Goal: Task Accomplishment & Management: Use online tool/utility

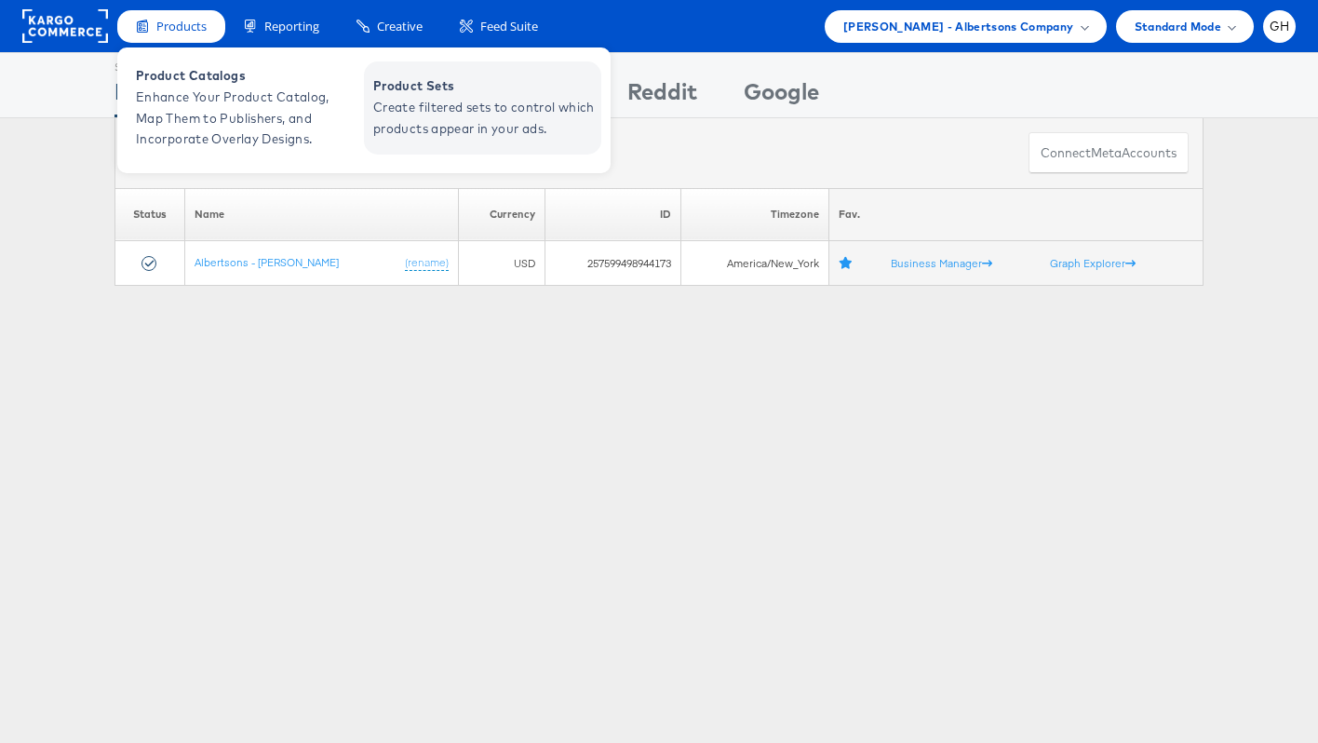
click at [445, 103] on span "Create filtered sets to control which products appear in your ads." at bounding box center [484, 118] width 223 height 43
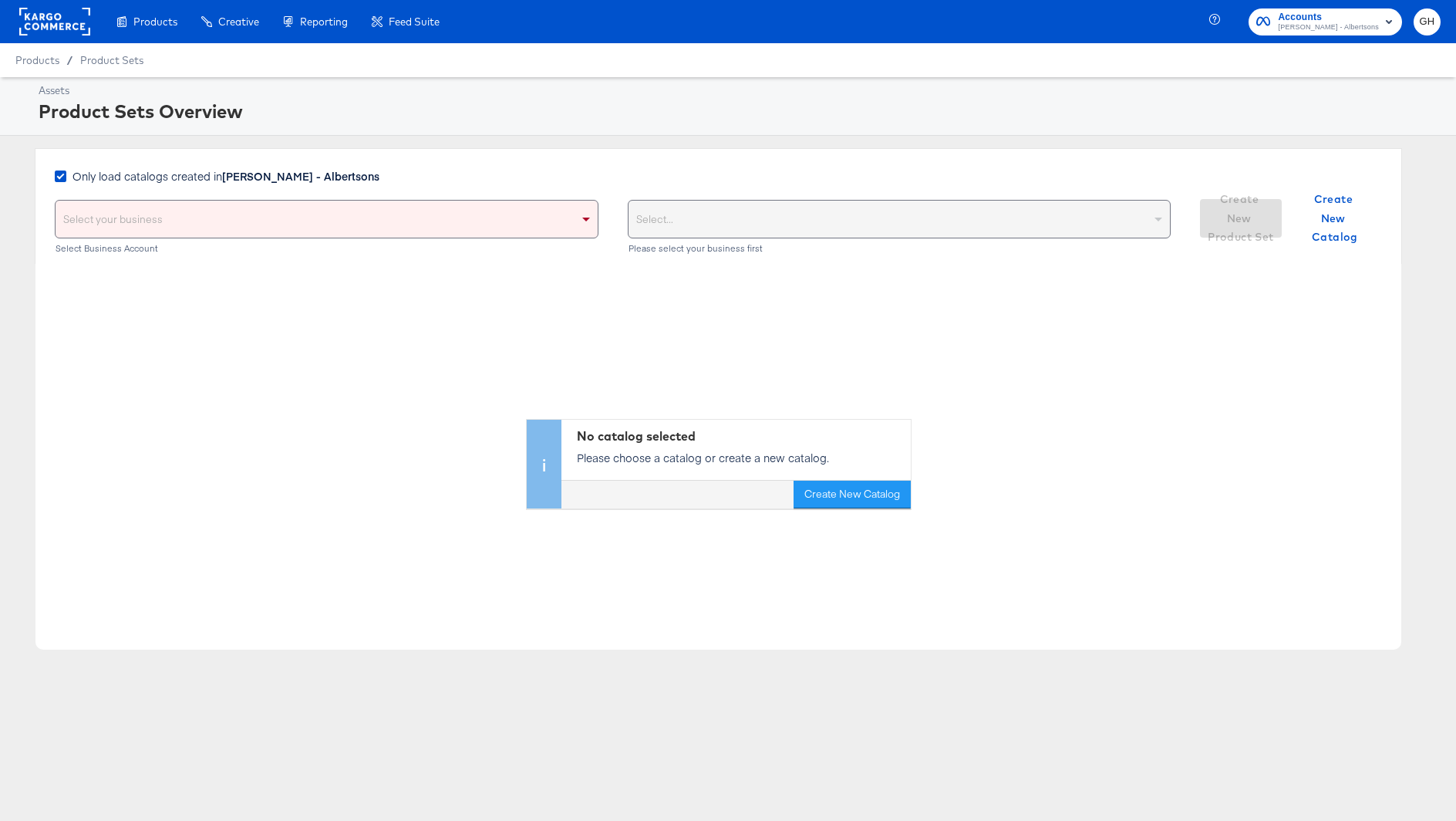
click at [215, 178] on span "Only load catalogs created in [PERSON_NAME] - Albertsons" at bounding box center [226, 176] width 307 height 16
click at [0, 0] on input "Only load catalogs created in [PERSON_NAME] - Albertsons" at bounding box center [0, 0] width 0 height 0
click at [215, 215] on div "Select your business" at bounding box center [326, 219] width 542 height 37
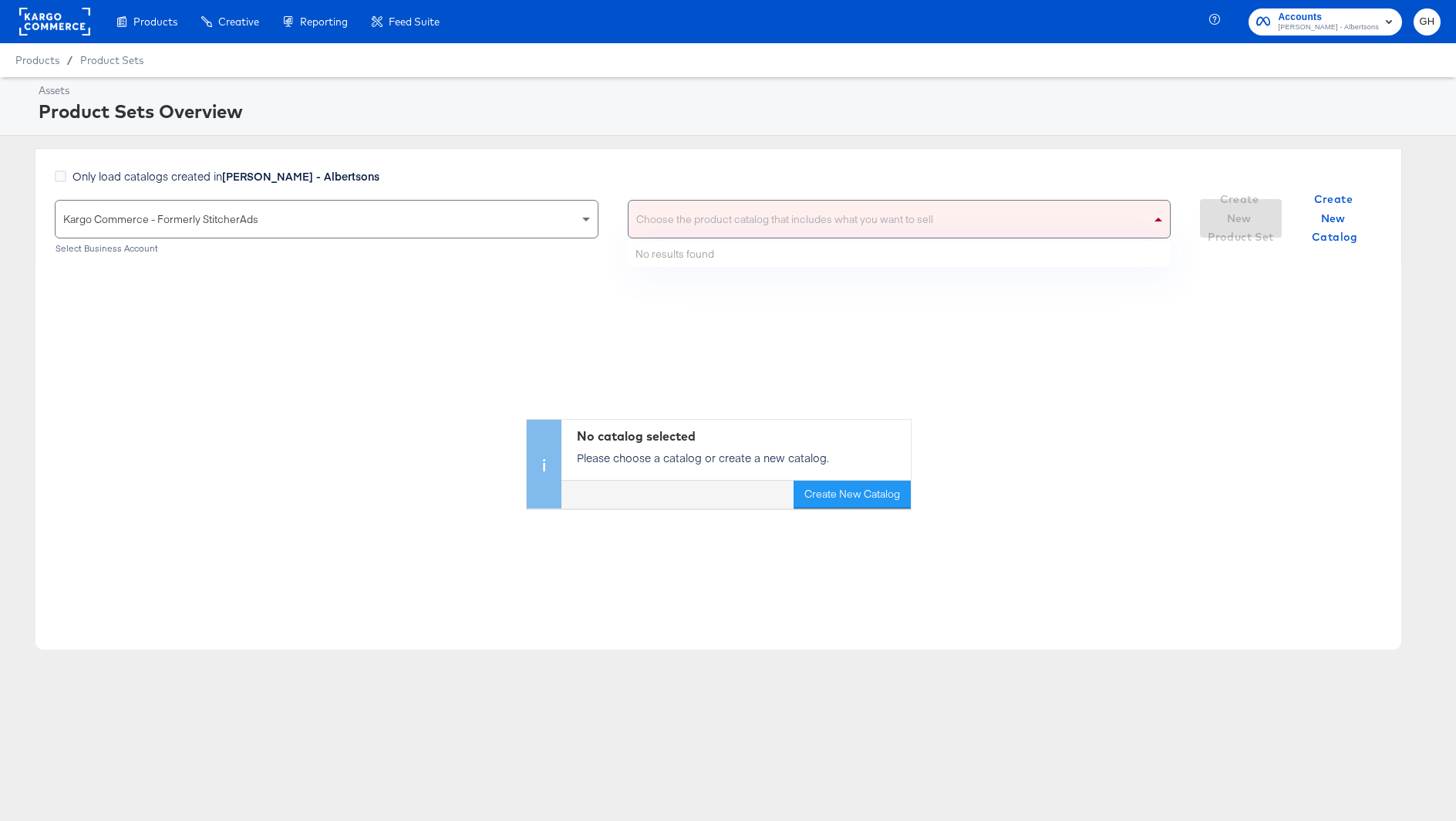
click at [743, 222] on div "Choose the product catalog that includes what you want to sell" at bounding box center [899, 219] width 542 height 37
type input "[PERSON_NAME]"
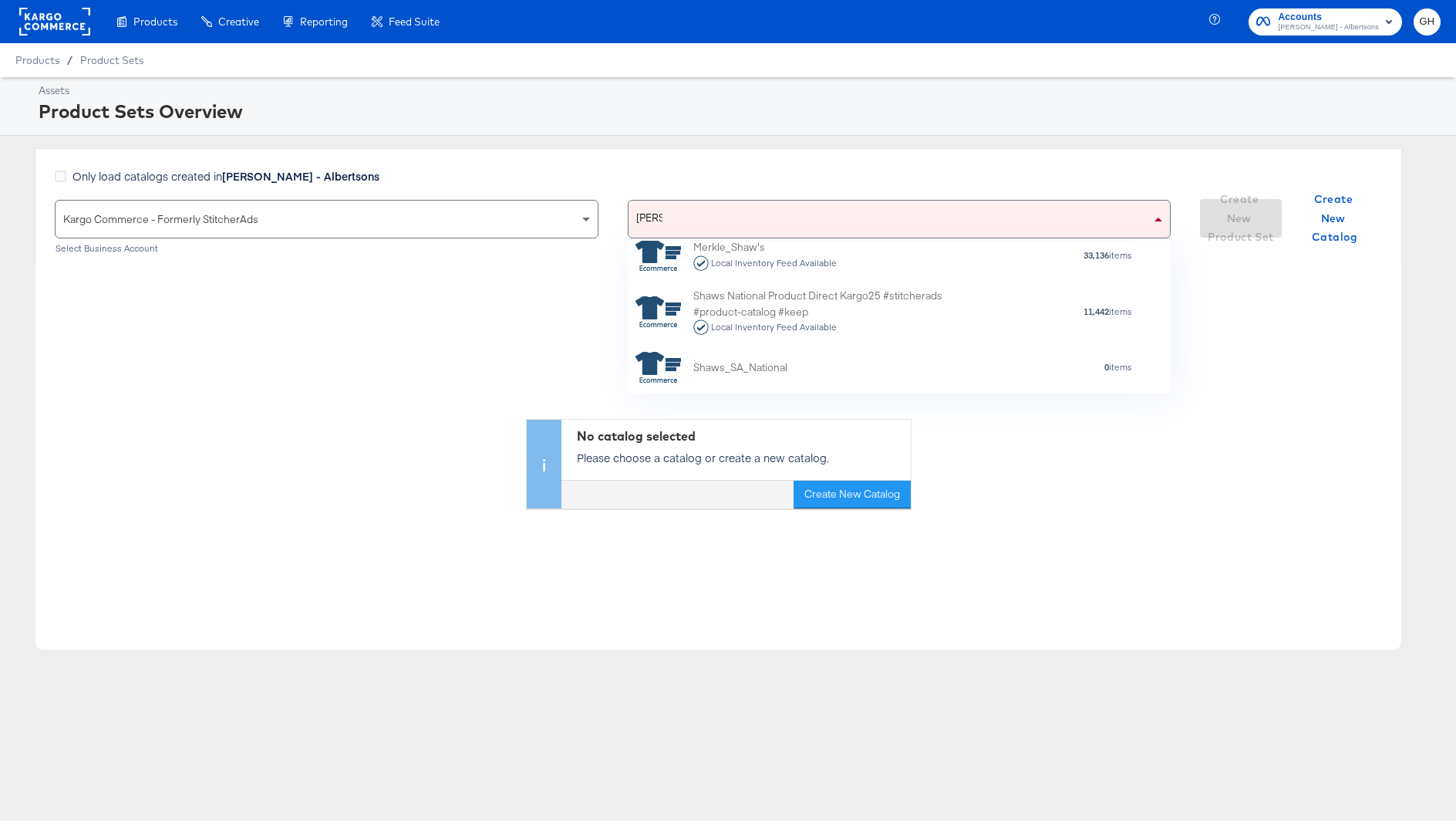
scroll to position [136, 0]
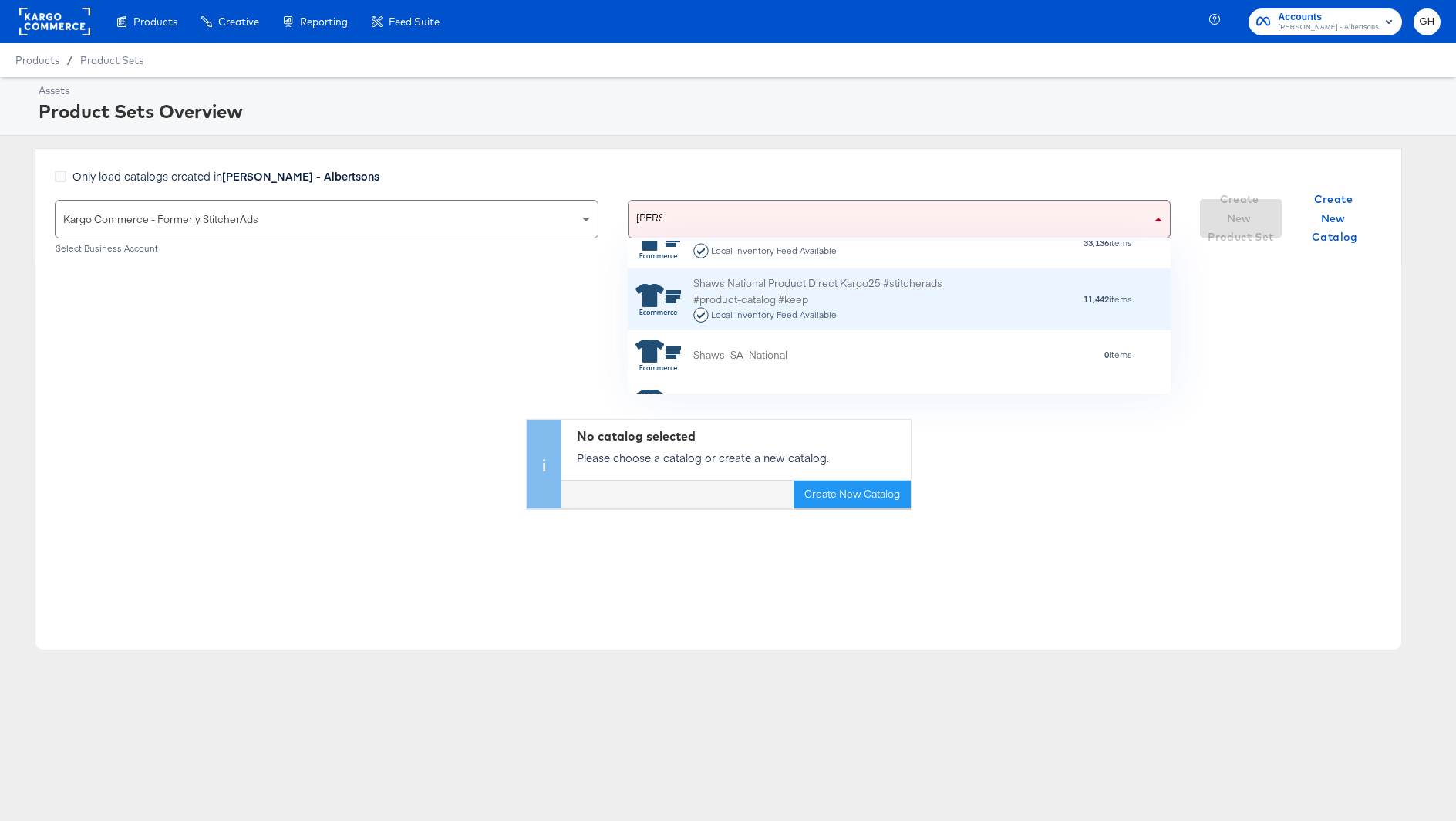
click at [808, 292] on div "Shaws National Product Direct Kargo25 #stitcherads #product-catalog #keep Local…" at bounding box center [828, 299] width 270 height 48
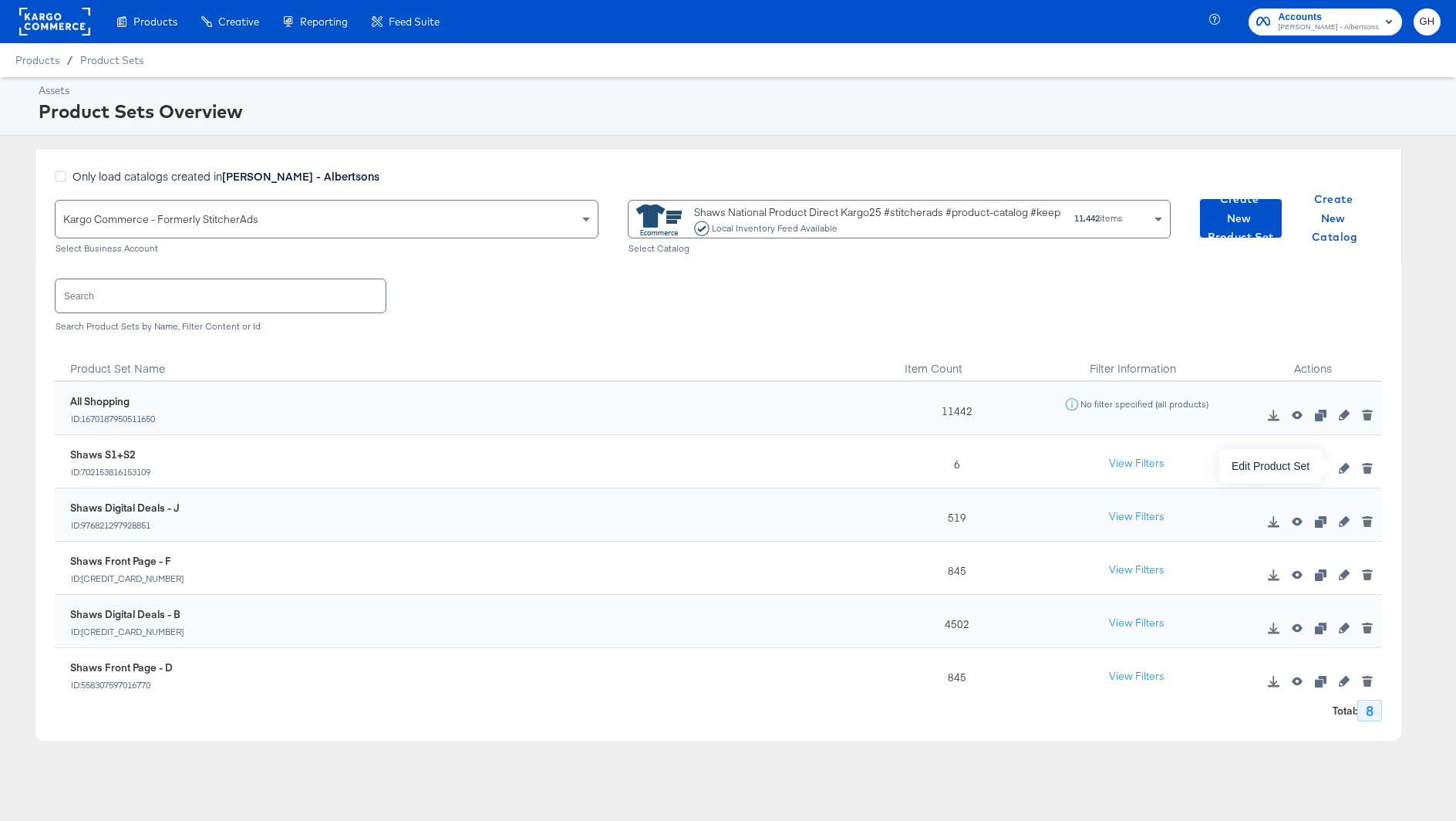
click at [1334, 467] on button "button" at bounding box center [1344, 468] width 23 height 11
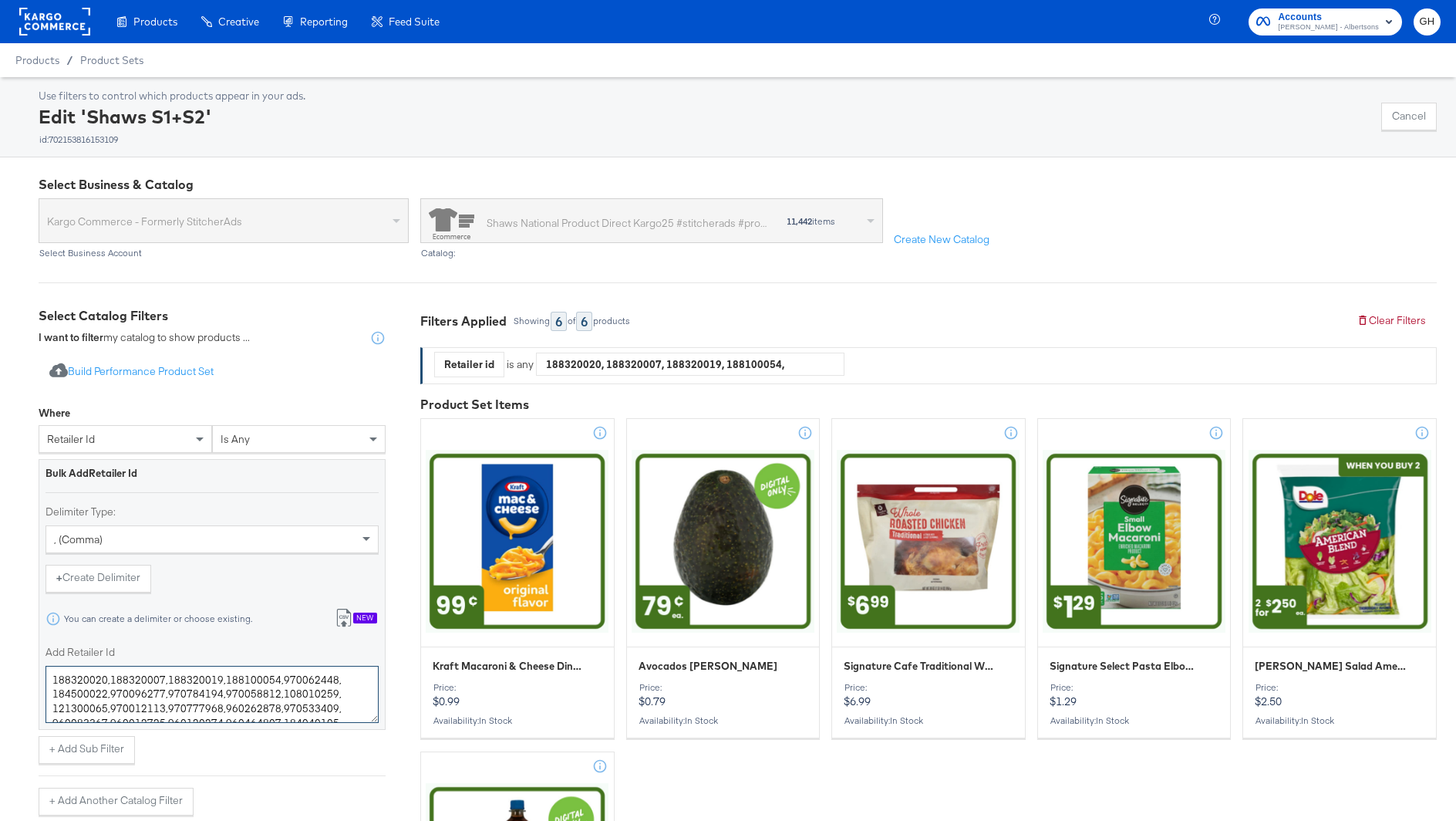
click at [210, 693] on textarea "188320020,188320007,188320019,188100054,970062448,184500022,970096277,970784194…" at bounding box center [212, 693] width 333 height 57
paste textarea "23073500000,23147700000,23061400000,23148600000,23363400000,23011500000,2074500…"
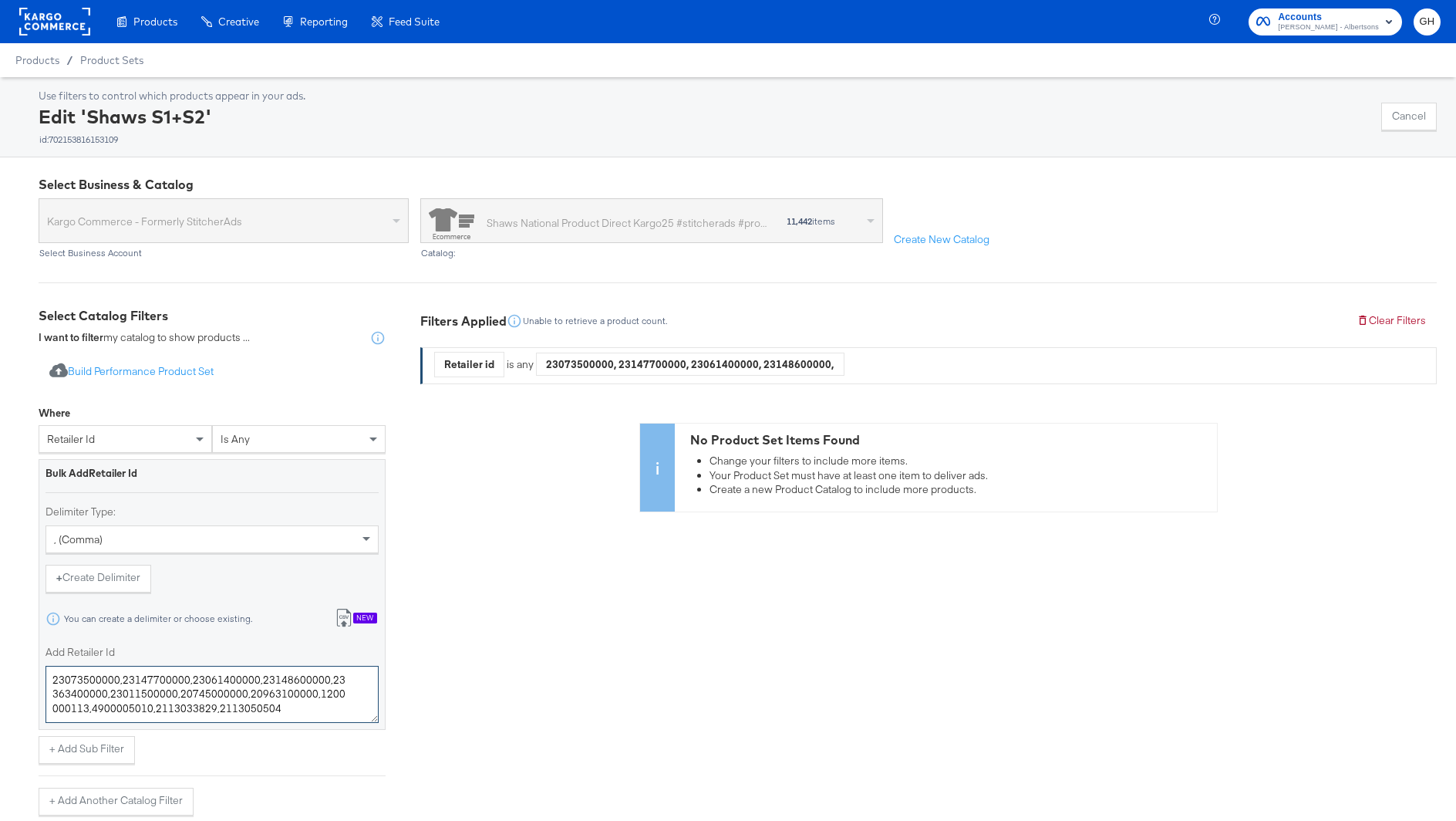
type textarea "23073500000,23147700000,23061400000,23148600000,23363400000,23011500000,2074500…"
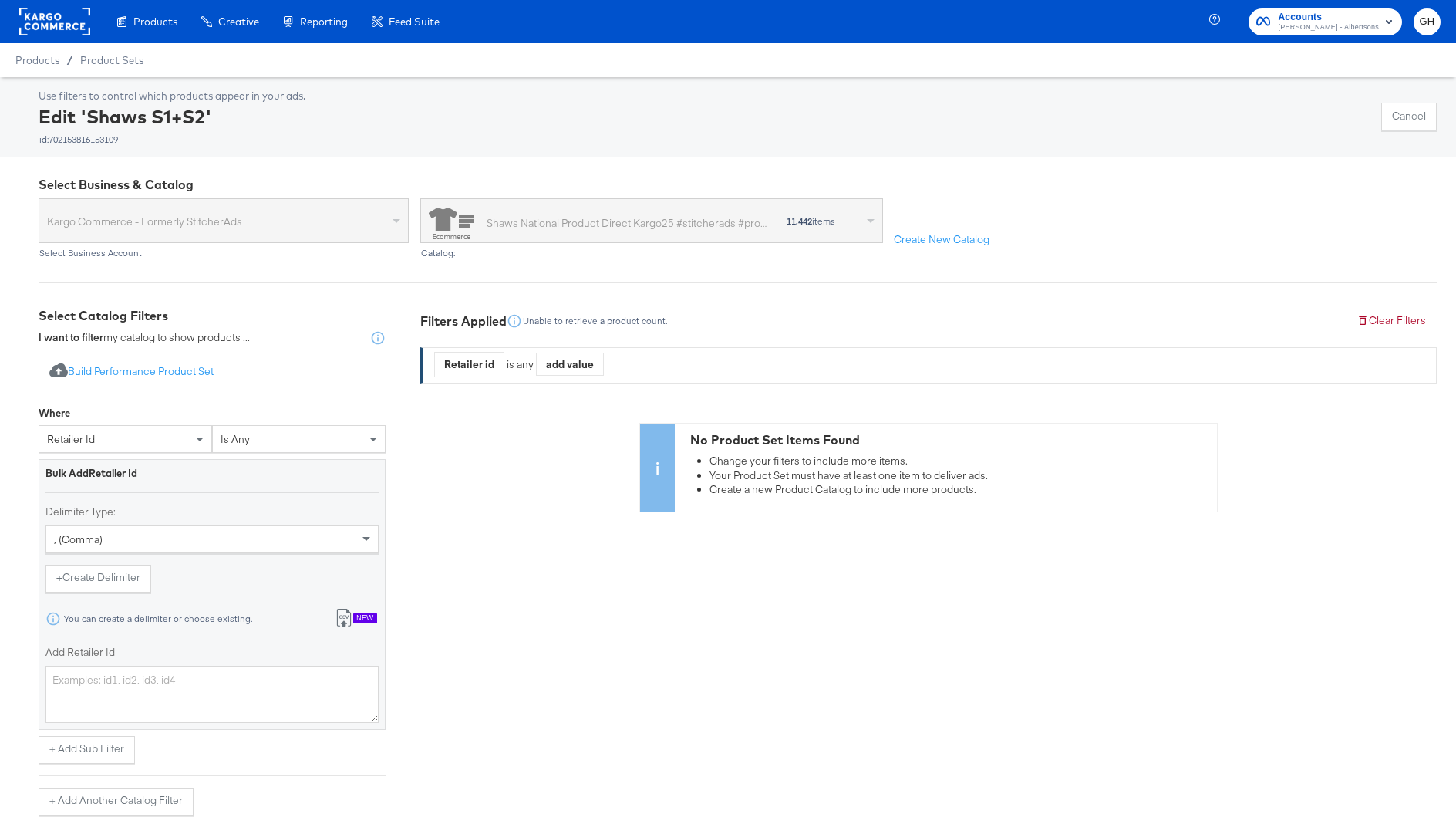
click at [124, 444] on div "retailer id" at bounding box center [125, 439] width 172 height 27
type input "name"
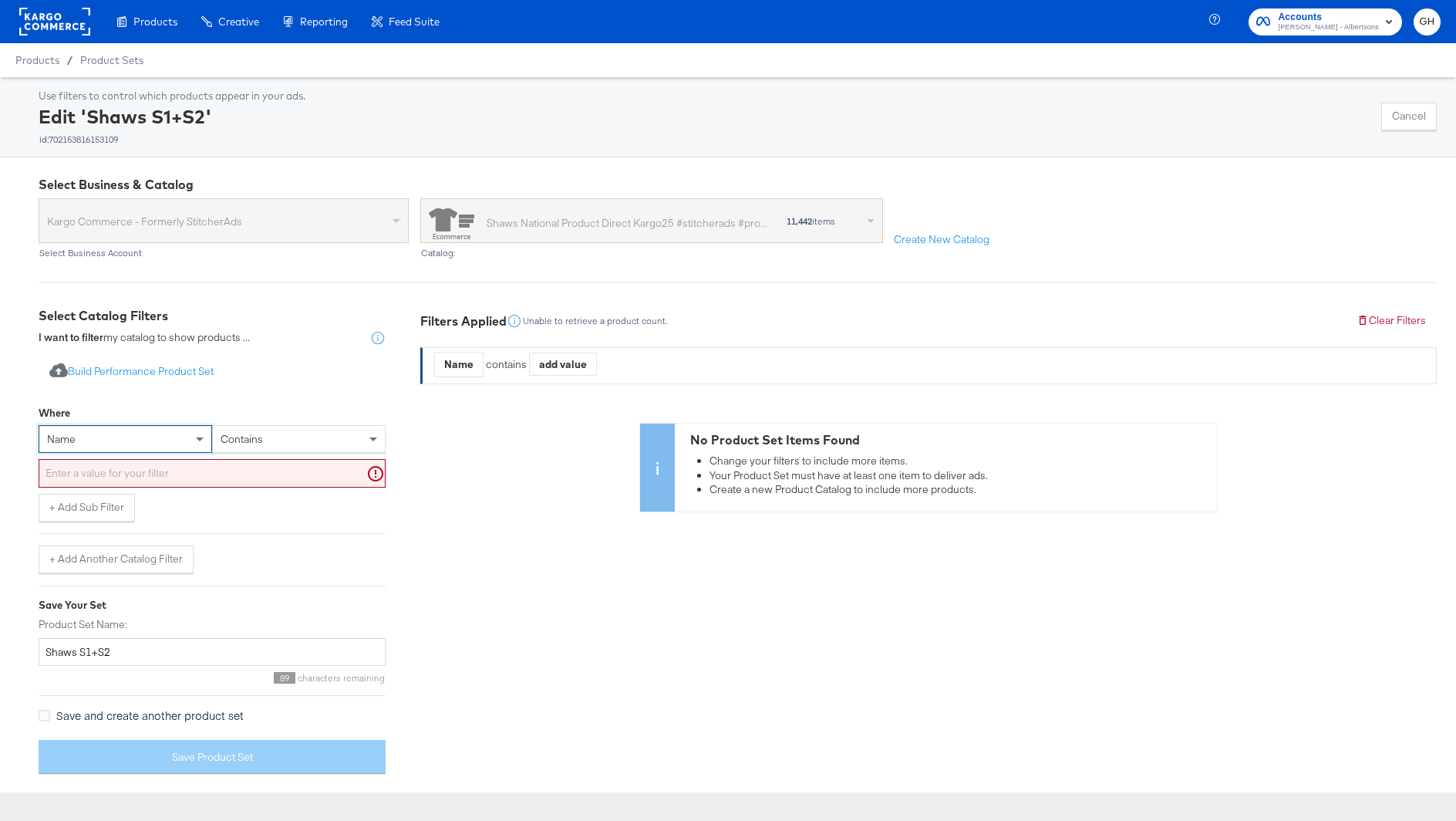
click at [230, 478] on input "text" at bounding box center [212, 473] width 347 height 28
paste input "SALMON ATLANTIC STEAK FARMED FRESH"
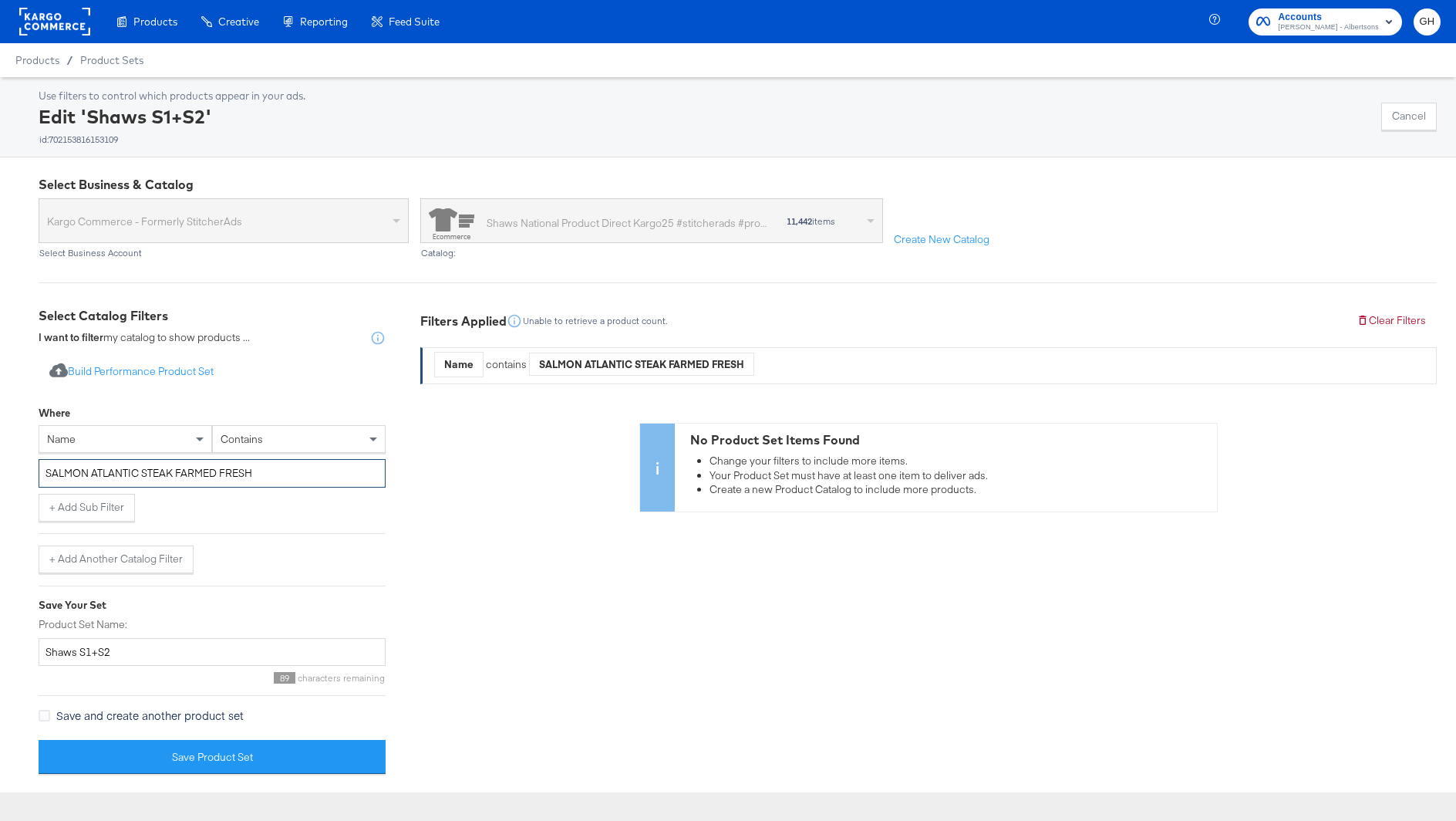
drag, startPoint x: 144, startPoint y: 472, endPoint x: 338, endPoint y: 469, distance: 194.0
click at [338, 469] on input "SALMON ATLANTIC STEAK FARMED FRESH" at bounding box center [212, 473] width 347 height 28
drag, startPoint x: 87, startPoint y: 475, endPoint x: 207, endPoint y: 474, distance: 120.0
click at [207, 474] on input "SALMON ATLANTIC" at bounding box center [212, 473] width 347 height 28
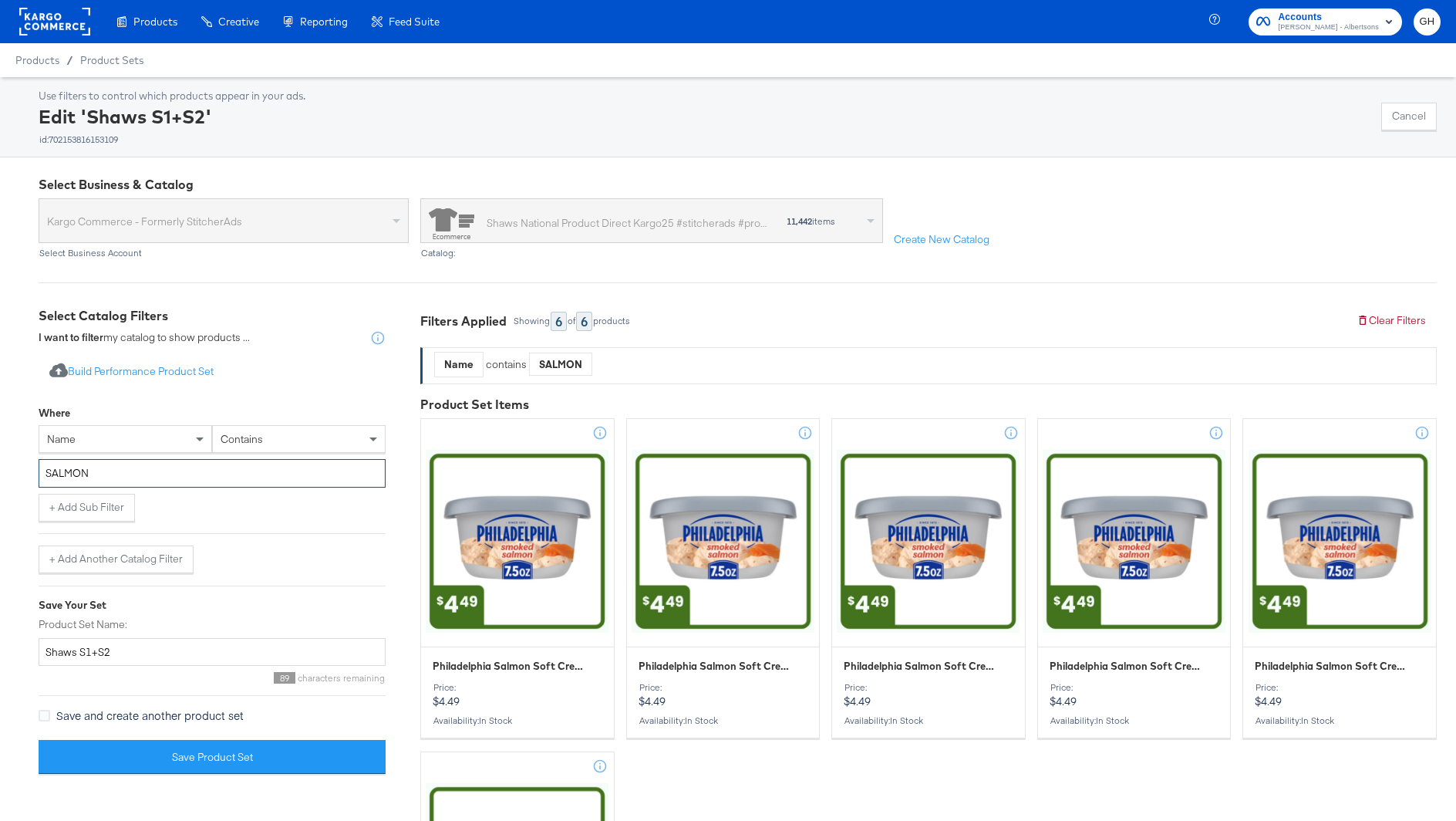
type input "SALMON"
